Goal: Transaction & Acquisition: Purchase product/service

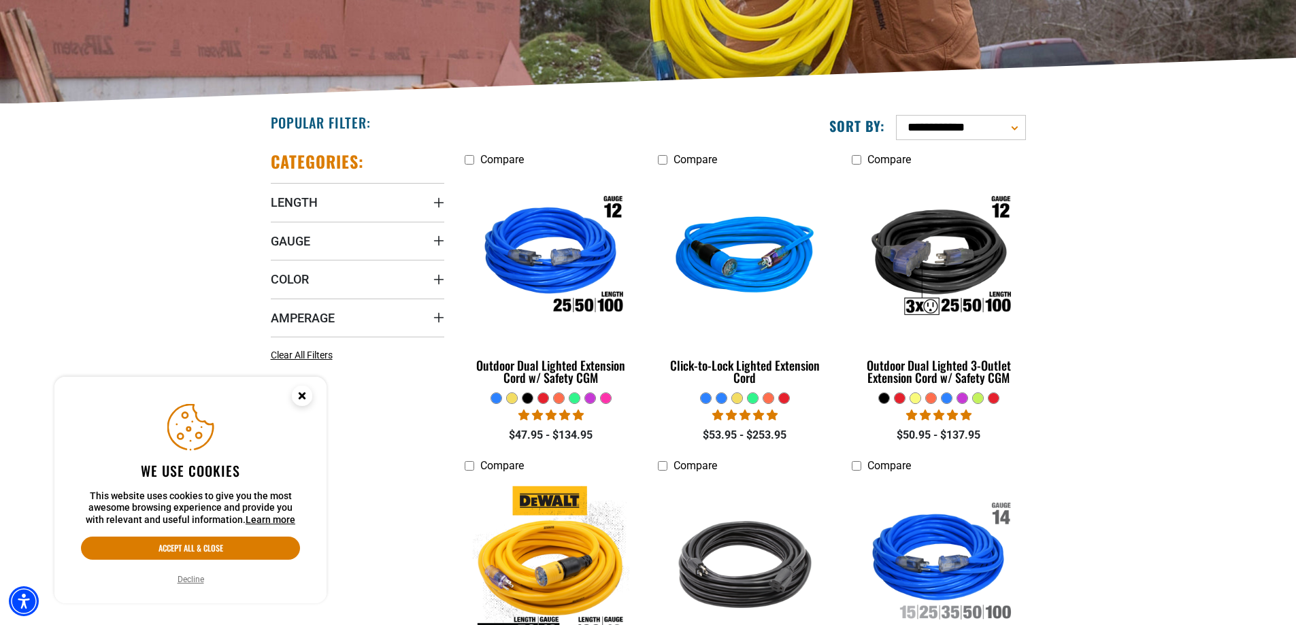
scroll to position [272, 0]
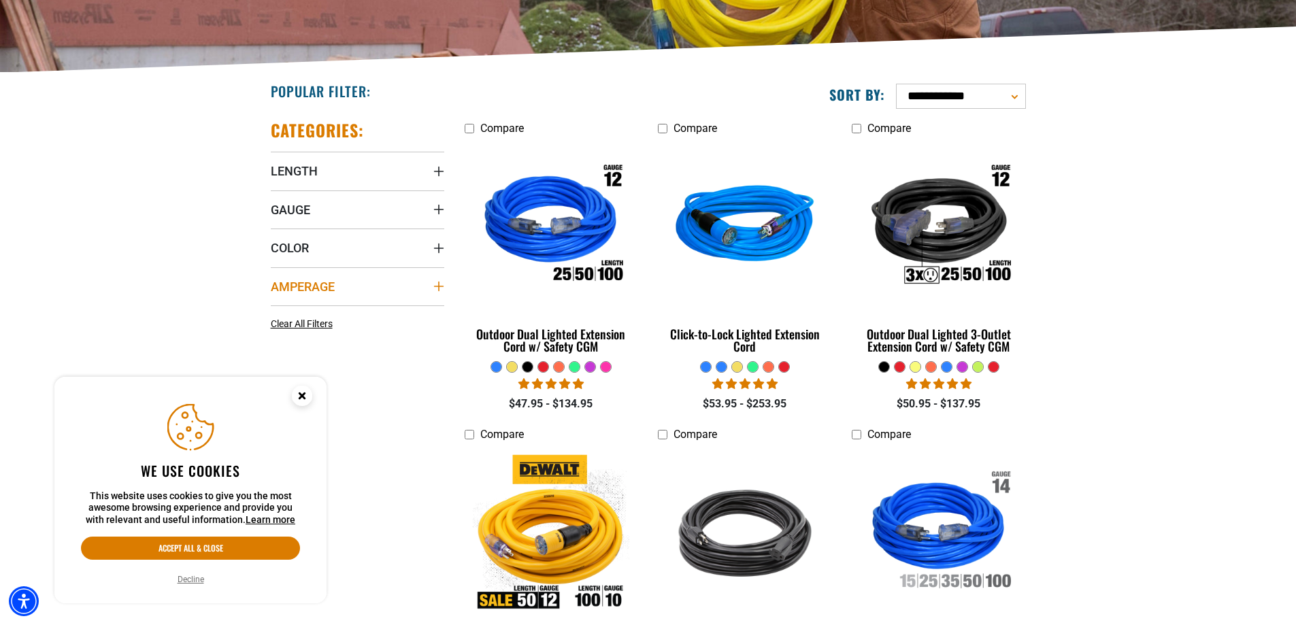
click at [438, 288] on icon "Amperage" at bounding box center [438, 287] width 10 height 10
click at [365, 337] on icon at bounding box center [362, 337] width 11 height 18
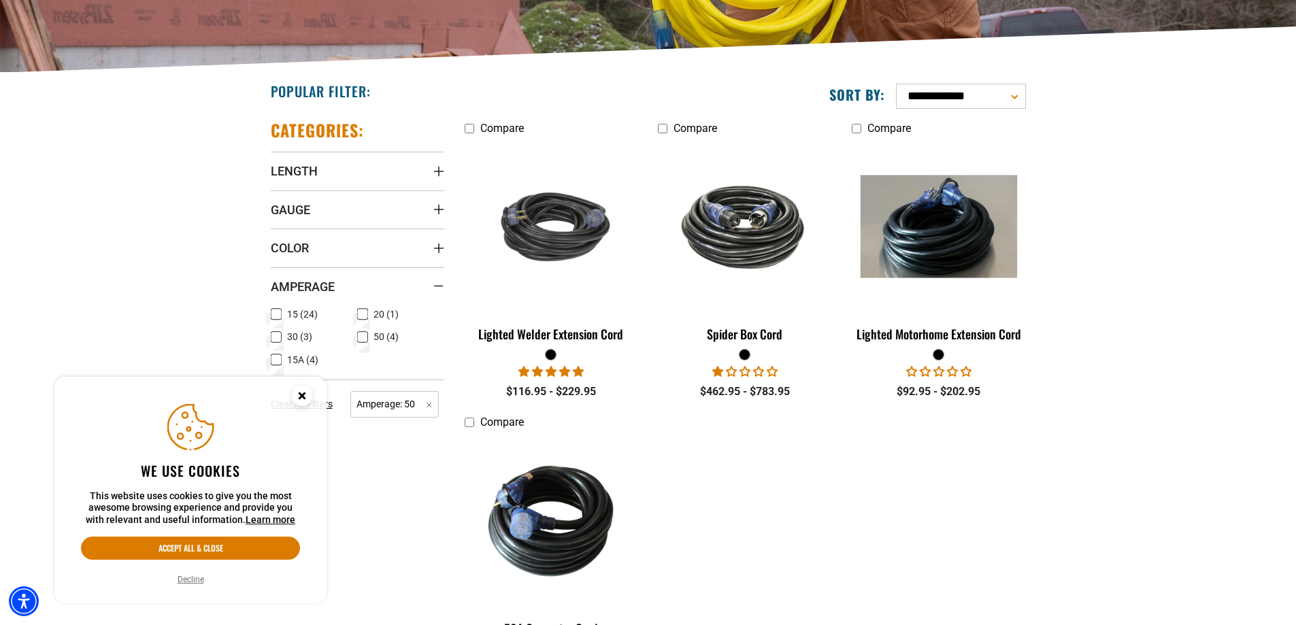
scroll to position [408, 0]
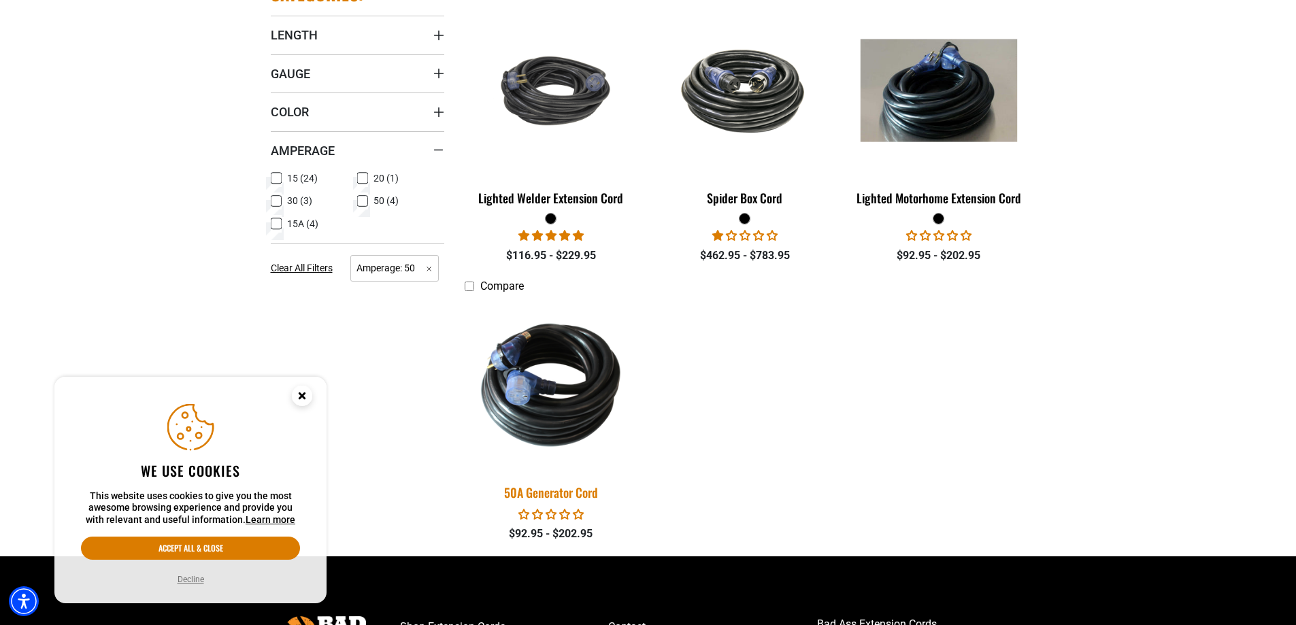
click at [587, 435] on img at bounding box center [551, 385] width 190 height 174
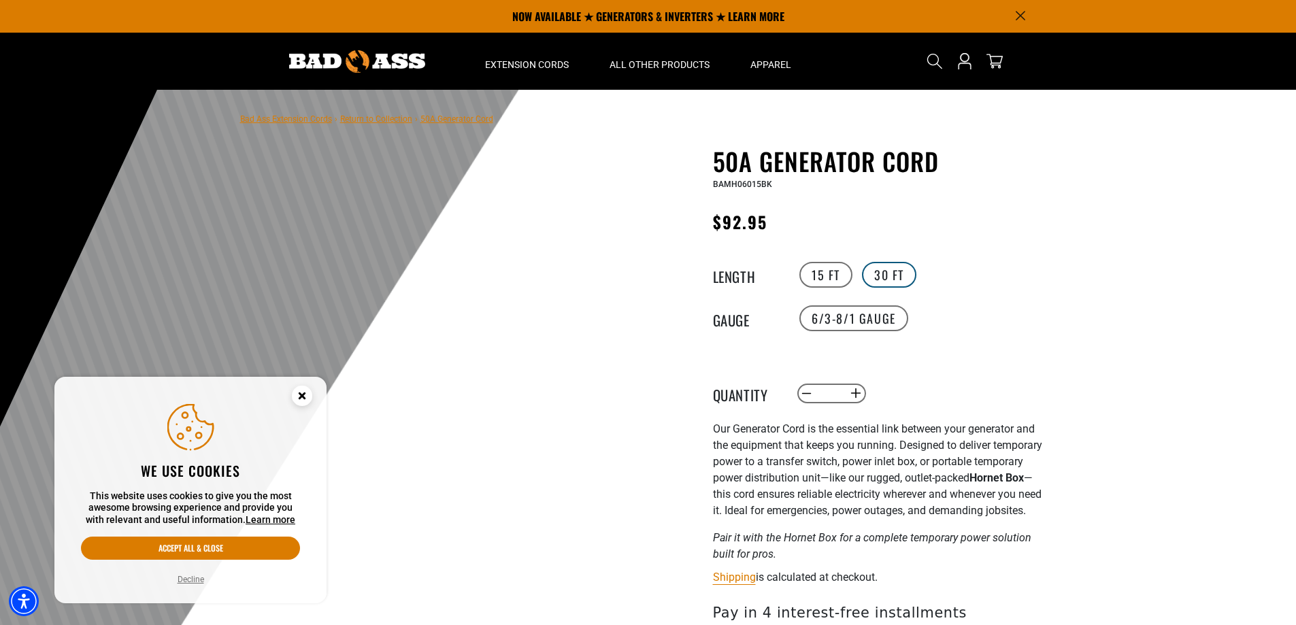
click at [912, 271] on label "30 FT" at bounding box center [889, 275] width 54 height 26
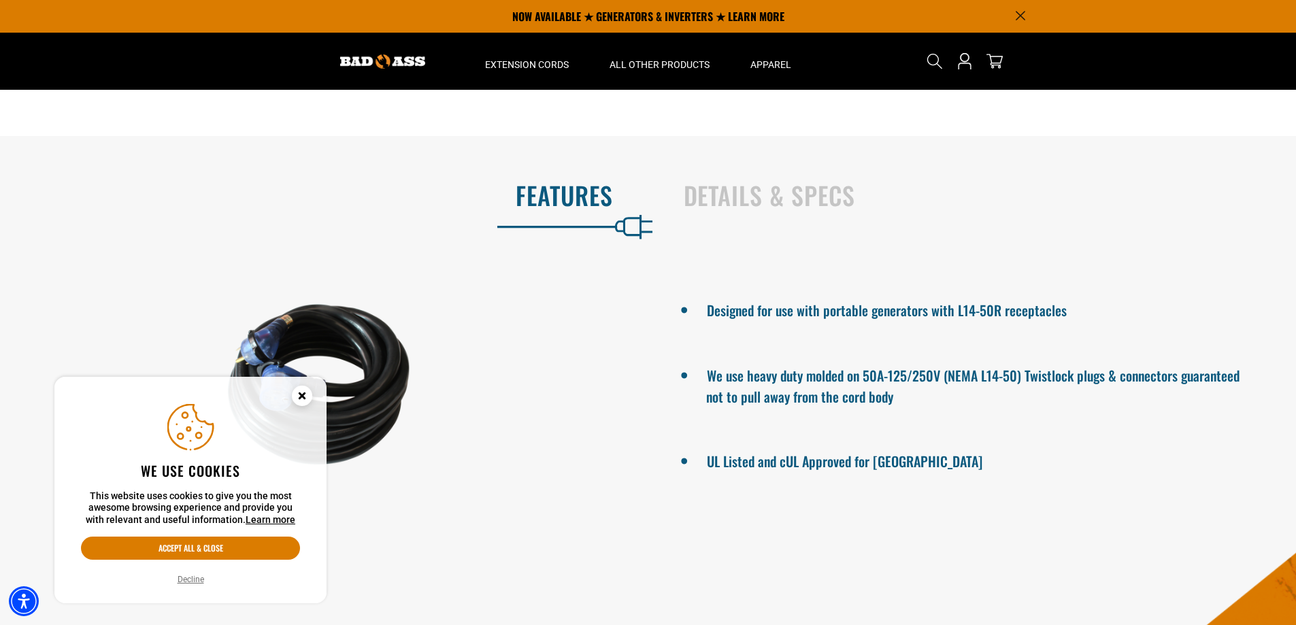
scroll to position [680, 0]
